Goal: Information Seeking & Learning: Learn about a topic

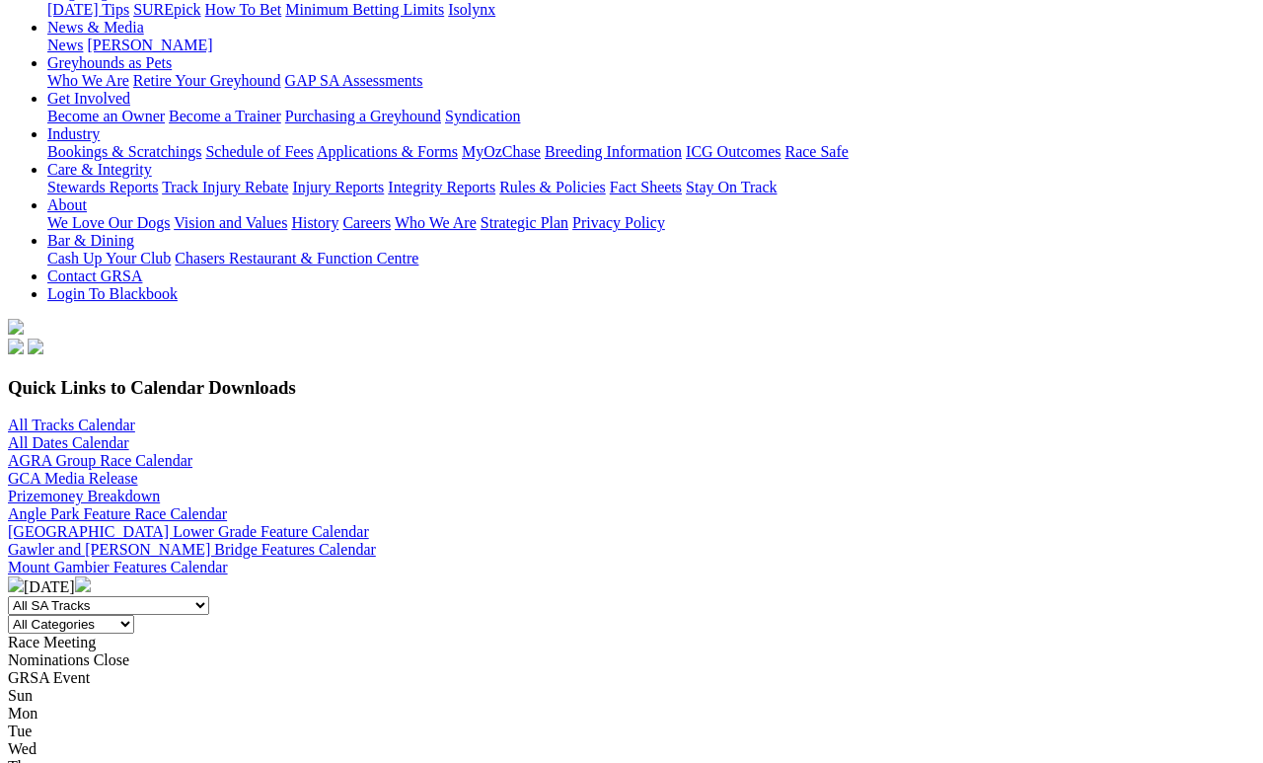
scroll to position [281, 0]
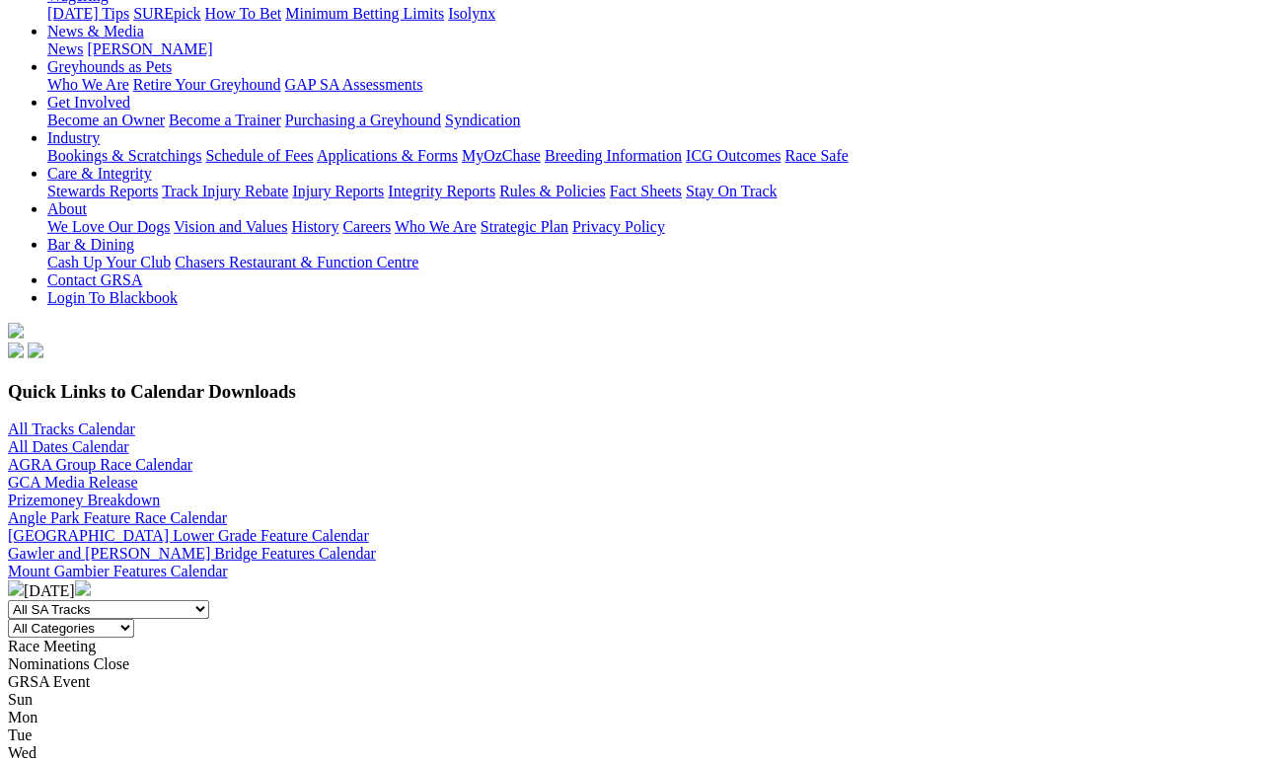
click at [24, 580] on img at bounding box center [16, 588] width 16 height 16
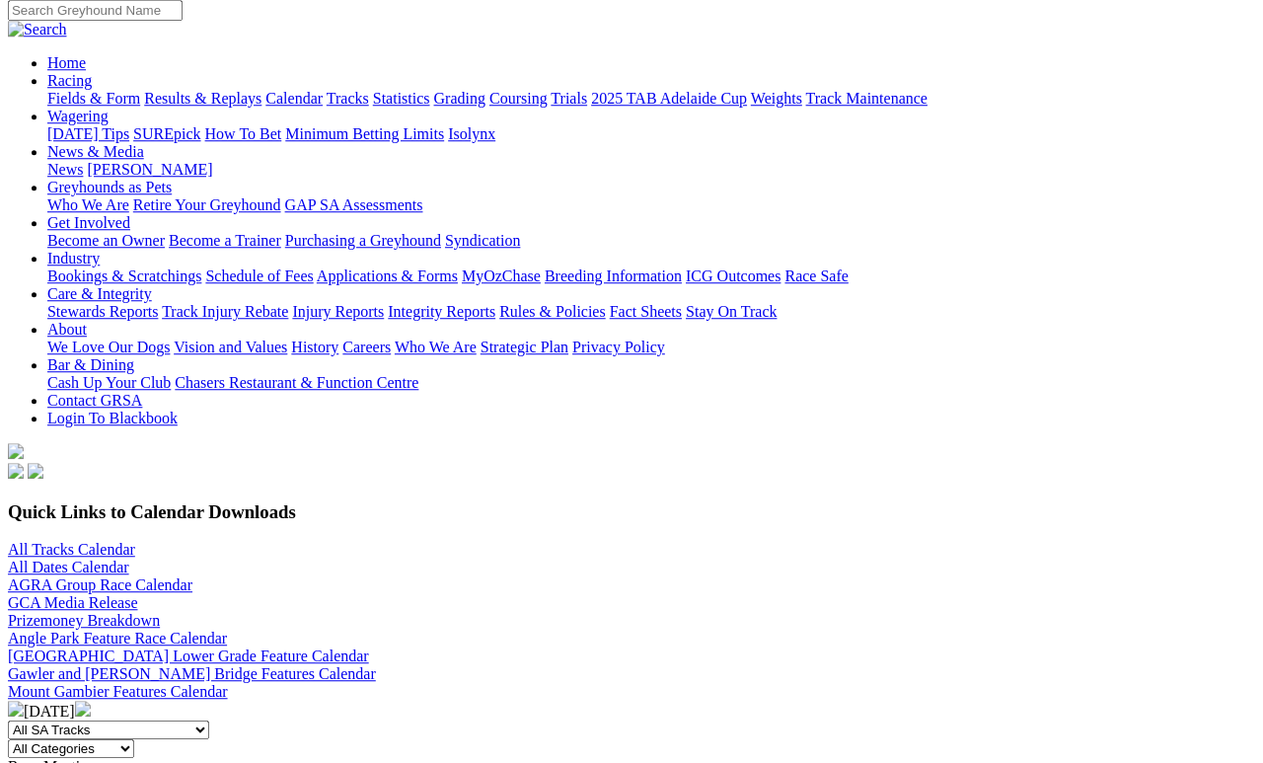
scroll to position [119, 18]
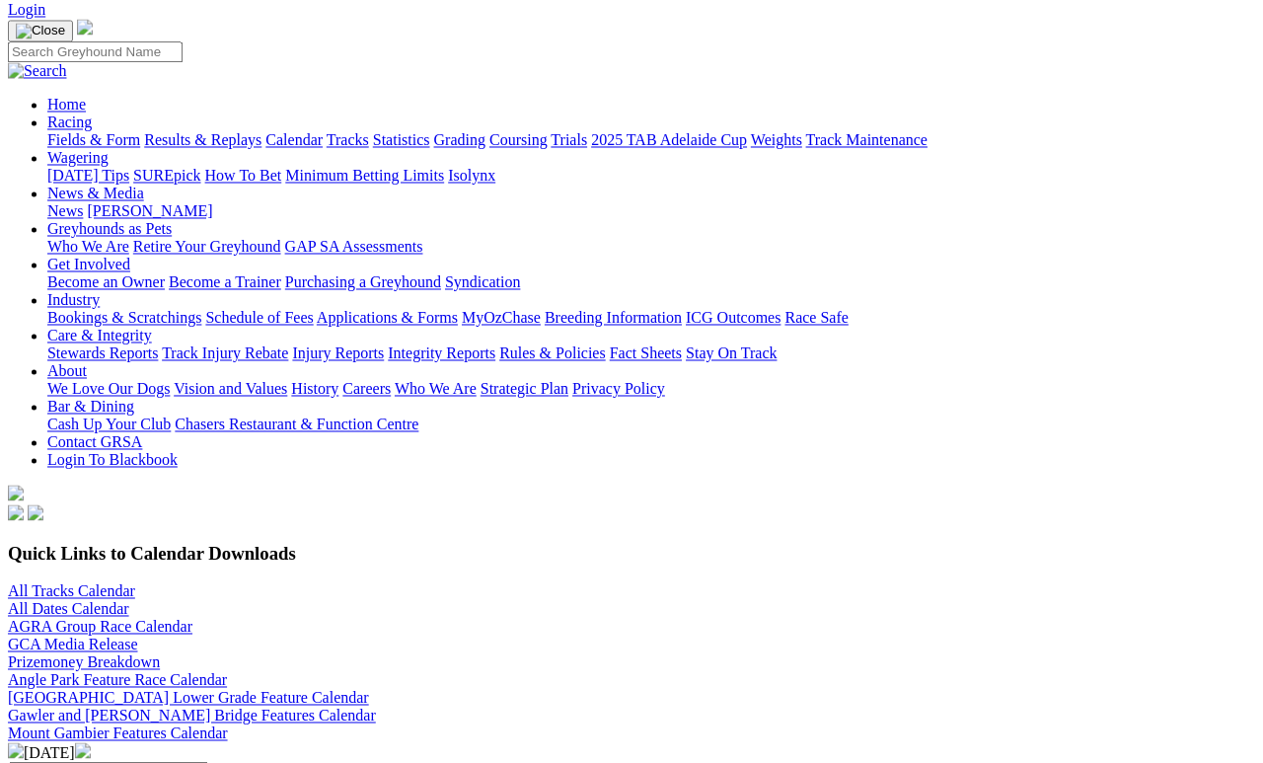
click at [91, 742] on img at bounding box center [83, 750] width 16 height 16
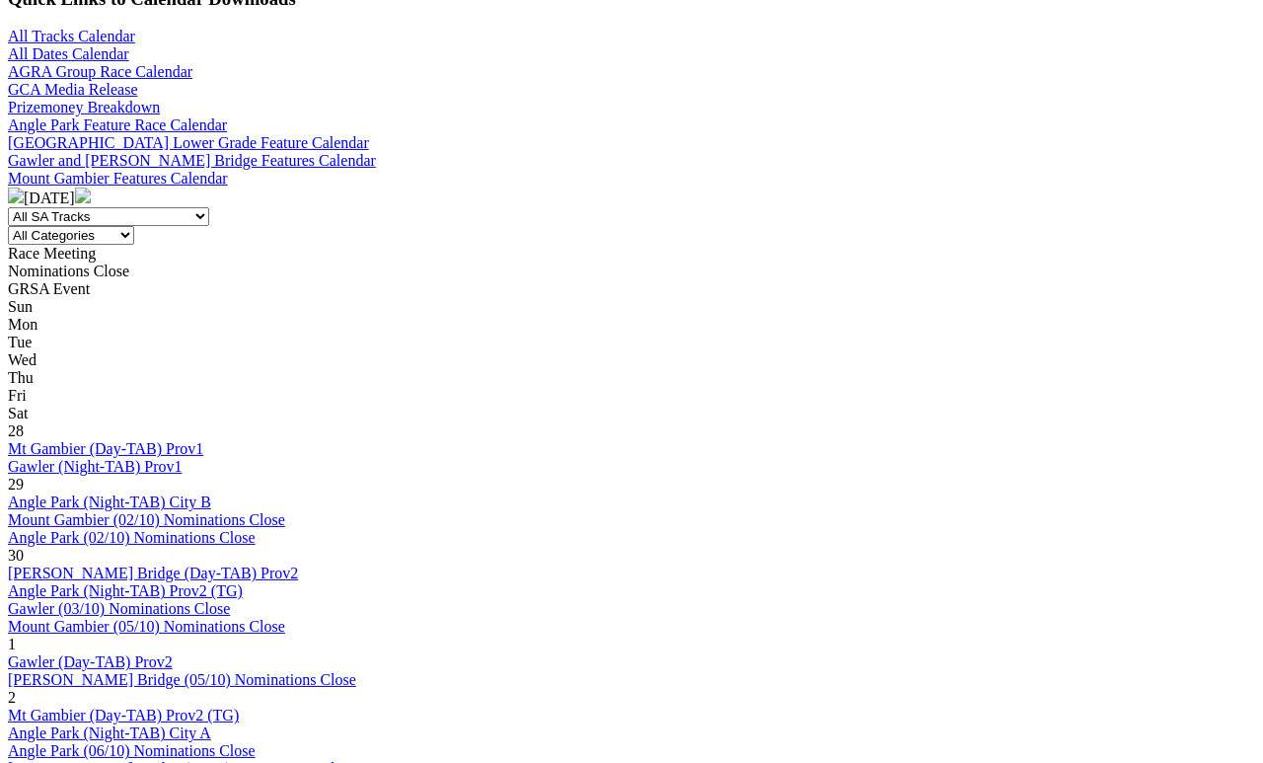
scroll to position [661, 0]
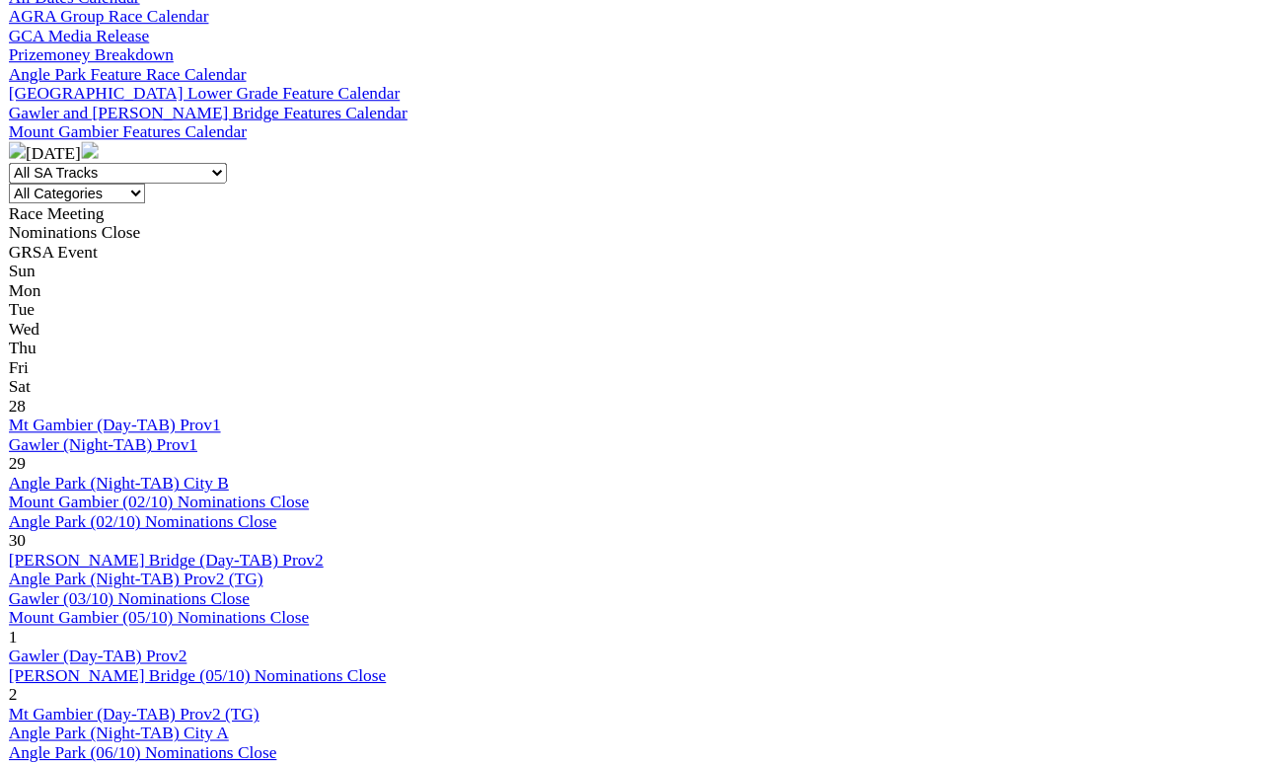
scroll to position [738, 0]
